Goal: Information Seeking & Learning: Find specific fact

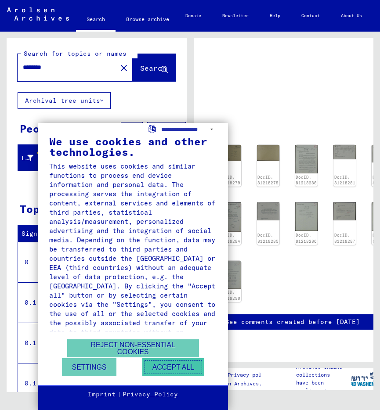
click at [174, 363] on button "Accept all" at bounding box center [173, 367] width 62 height 18
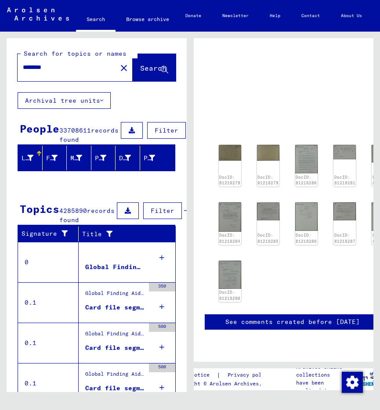
scroll to position [67, 0]
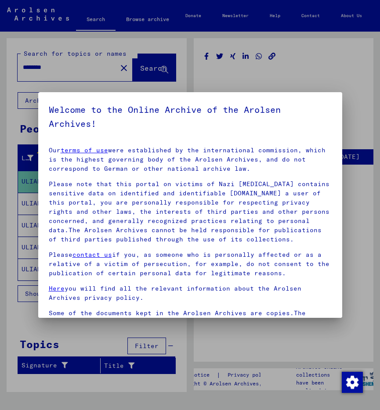
click at [16, 320] on div at bounding box center [190, 205] width 380 height 410
click at [87, 150] on link "terms of use" at bounding box center [84, 150] width 47 height 8
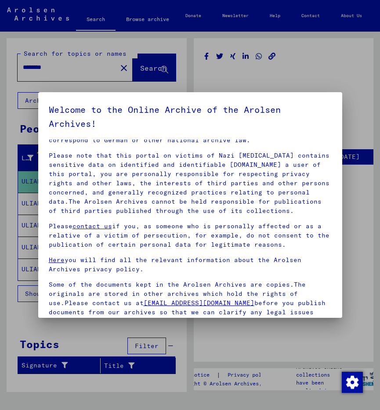
scroll to position [99, 0]
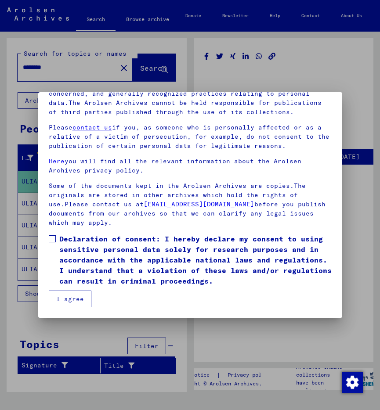
click at [67, 299] on button "I agree" at bounding box center [70, 299] width 43 height 17
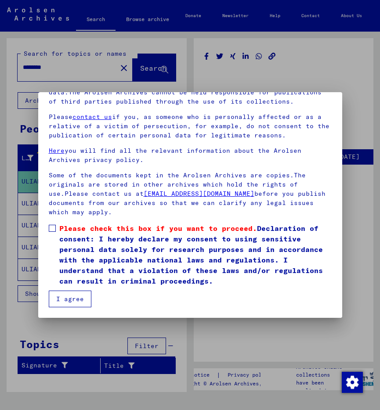
click at [57, 236] on label "Please check this box if you want to proceed. Declaration of consent: I hereby …" at bounding box center [190, 254] width 283 height 63
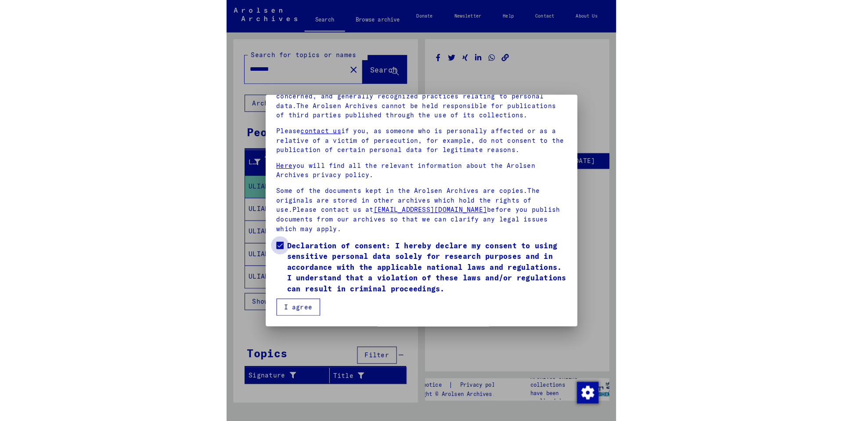
scroll to position [38, 0]
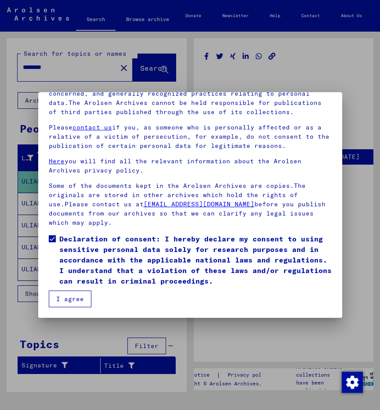
click at [65, 303] on button "I agree" at bounding box center [70, 299] width 43 height 17
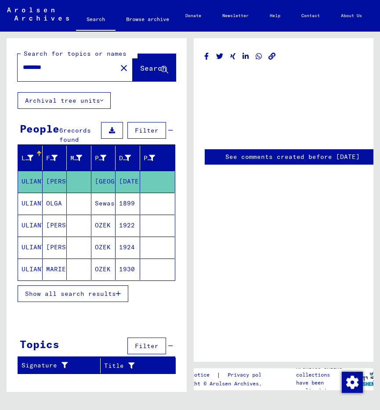
click at [129, 180] on mat-cell "[DATE]" at bounding box center [127, 182] width 25 height 22
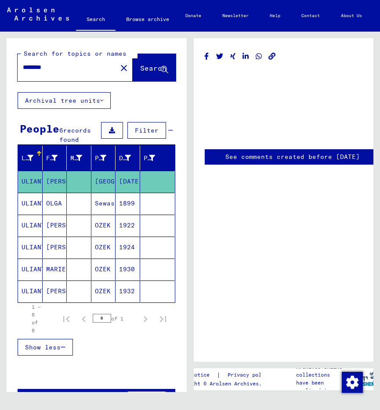
click at [130, 189] on mat-cell "[DATE]" at bounding box center [127, 182] width 25 height 22
click at [122, 186] on mat-cell "[DATE]" at bounding box center [127, 182] width 25 height 22
click at [122, 188] on mat-cell "[DATE]" at bounding box center [127, 182] width 25 height 22
click at [122, 190] on mat-cell "[DATE]" at bounding box center [127, 182] width 25 height 22
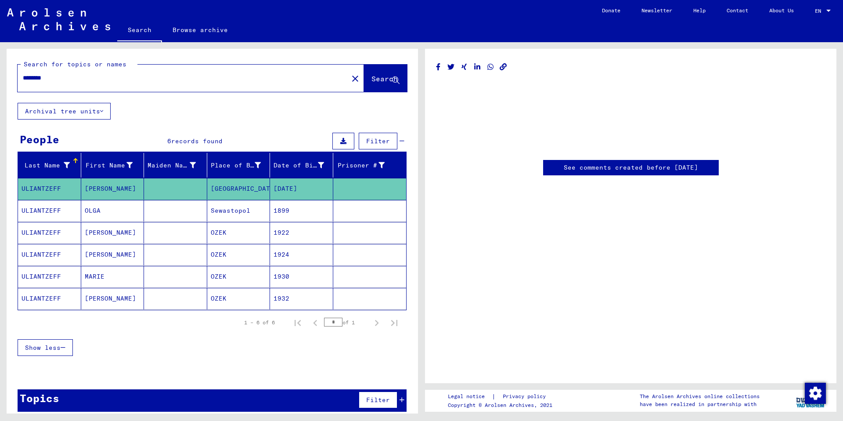
click at [290, 192] on mat-cell "[DATE]" at bounding box center [301, 189] width 63 height 22
click at [379, 168] on link "See comments created before [DATE]" at bounding box center [631, 167] width 134 height 9
click at [340, 143] on icon at bounding box center [343, 141] width 6 height 6
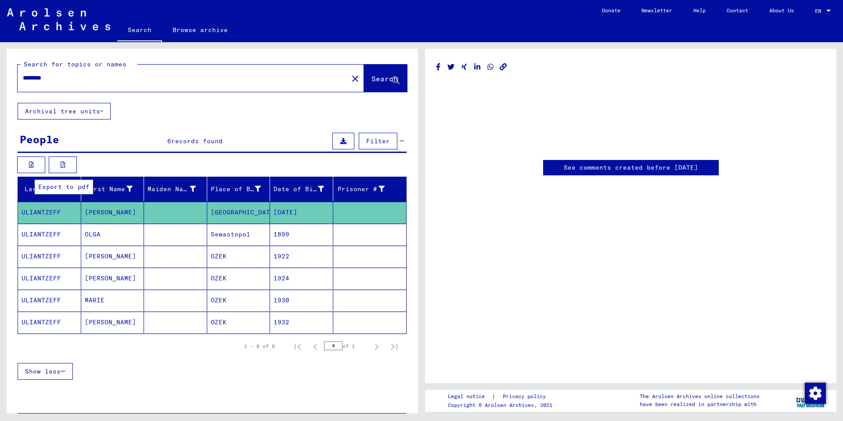
click at [63, 164] on icon at bounding box center [63, 165] width 5 height 6
